Goal: Task Accomplishment & Management: Use online tool/utility

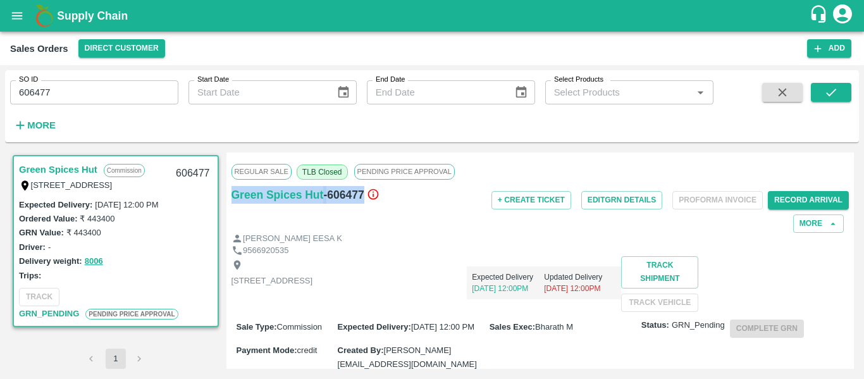
scroll to position [10, 0]
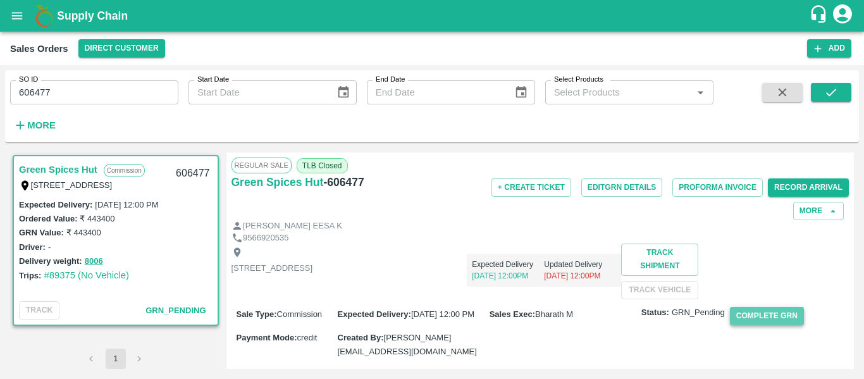
click at [753, 325] on button "Complete GRN" at bounding box center [767, 316] width 74 height 18
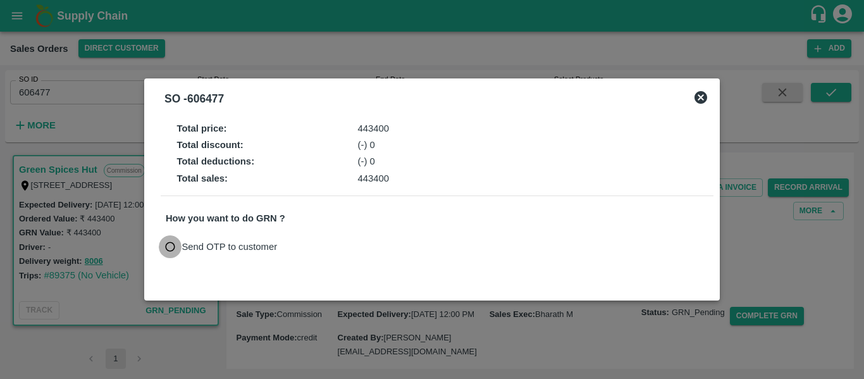
click at [169, 244] on input "Send OTP to customer" at bounding box center [170, 246] width 23 height 23
radio input "true"
click at [318, 239] on button "Send OTP" at bounding box center [313, 247] width 52 height 18
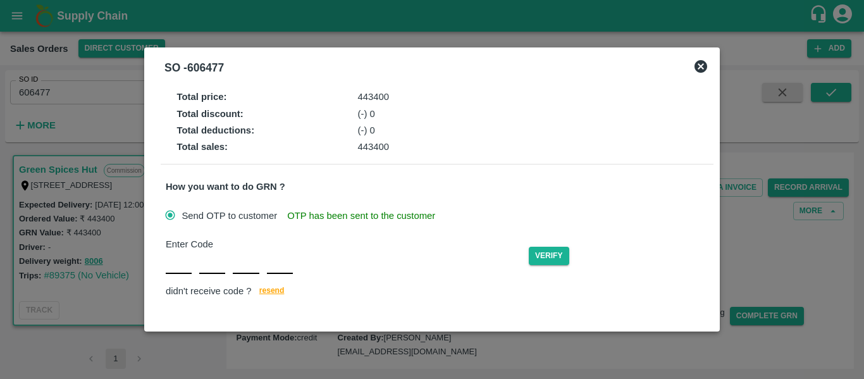
click at [198, 259] on div at bounding box center [229, 262] width 127 height 23
click at [186, 268] on div "Enter Code Verify didn't receive code ? [GEOGRAPHIC_DATA]" at bounding box center [437, 268] width 543 height 63
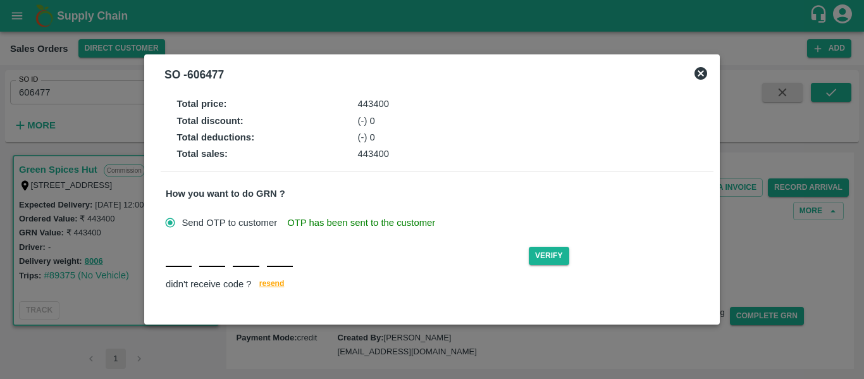
type input "I"
type input "Q"
type input "L"
type input "P"
click at [554, 251] on button "Verify" at bounding box center [549, 256] width 40 height 18
